Goal: Task Accomplishment & Management: Use online tool/utility

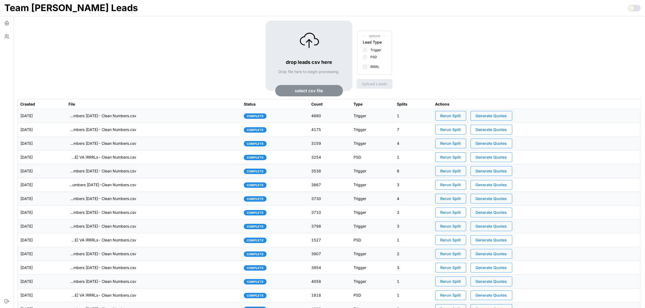
click at [66, 116] on td "[DATE]" at bounding box center [42, 116] width 48 height 14
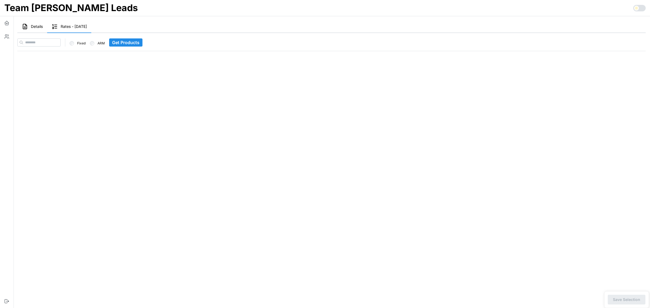
click at [34, 29] on button "Details" at bounding box center [32, 27] width 30 height 12
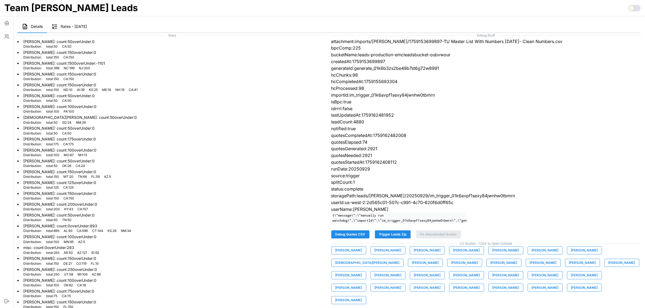
click at [394, 238] on span "Trigger Leads Zip" at bounding box center [393, 235] width 28 height 8
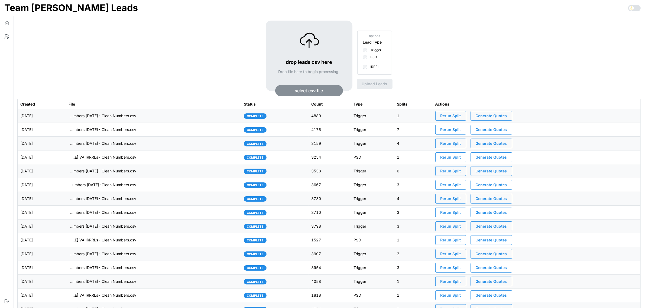
click at [315, 91] on span "select csv file" at bounding box center [309, 90] width 28 height 11
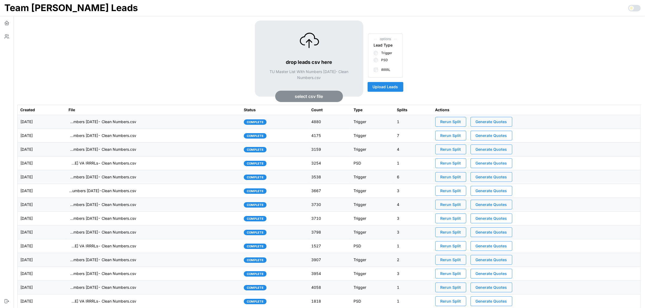
click at [395, 89] on span "Upload Leads" at bounding box center [385, 86] width 25 height 9
